Goal: Information Seeking & Learning: Learn about a topic

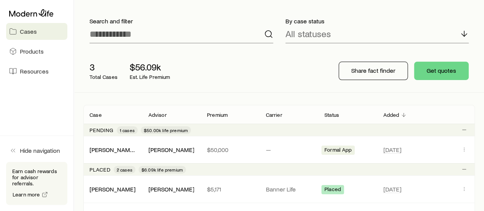
scroll to position [42, 0]
click at [174, 149] on div "[PERSON_NAME]" at bounding box center [171, 149] width 46 height 8
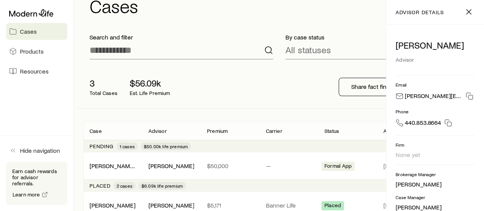
scroll to position [0, 0]
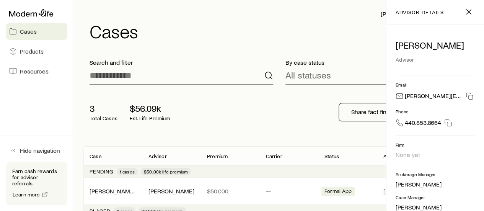
click at [38, 32] on link "Cases" at bounding box center [36, 31] width 61 height 17
click at [24, 31] on span "Cases" at bounding box center [28, 32] width 17 height 8
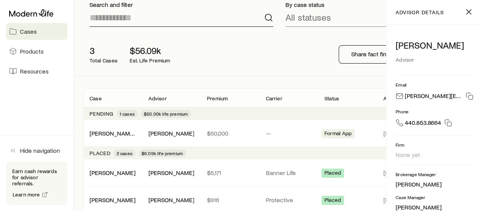
scroll to position [58, 0]
click at [111, 133] on link "[PERSON_NAME] Jr., [PERSON_NAME]" at bounding box center [140, 132] width 101 height 7
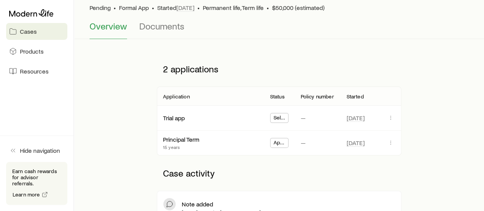
scroll to position [62, 0]
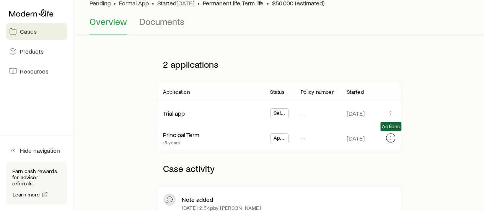
click at [393, 140] on icon "button" at bounding box center [391, 138] width 6 height 6
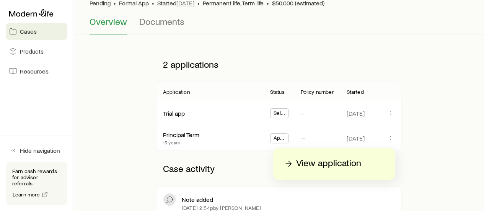
click at [345, 163] on p "View application" at bounding box center [328, 163] width 65 height 12
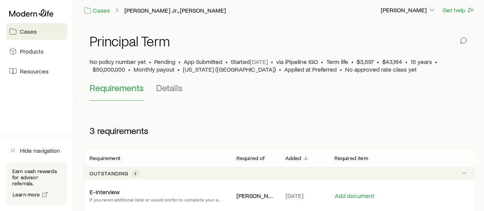
scroll to position [3, 0]
click at [168, 86] on span "Details" at bounding box center [169, 88] width 26 height 11
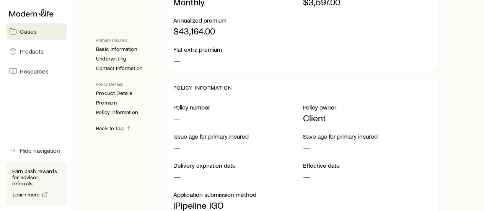
scroll to position [907, 0]
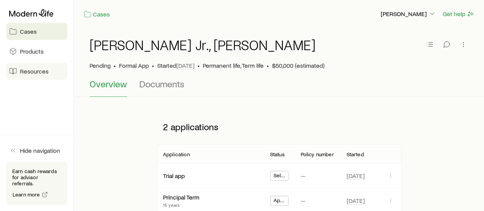
click at [42, 70] on span "Resources" at bounding box center [34, 71] width 29 height 8
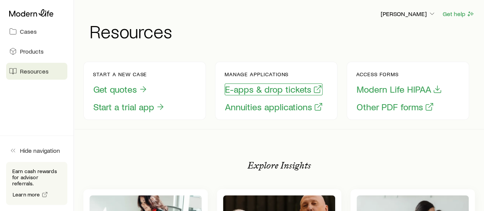
click at [264, 94] on button "E-apps & drop tickets" at bounding box center [274, 89] width 98 height 12
